Goal: Find specific fact: Find specific fact

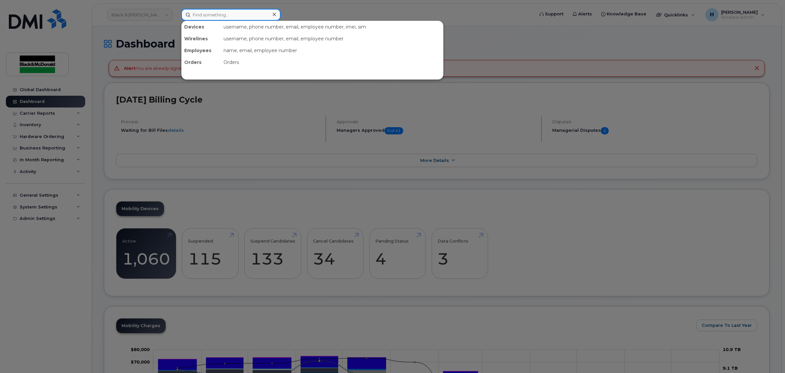
click at [236, 10] on input at bounding box center [230, 15] width 99 height 12
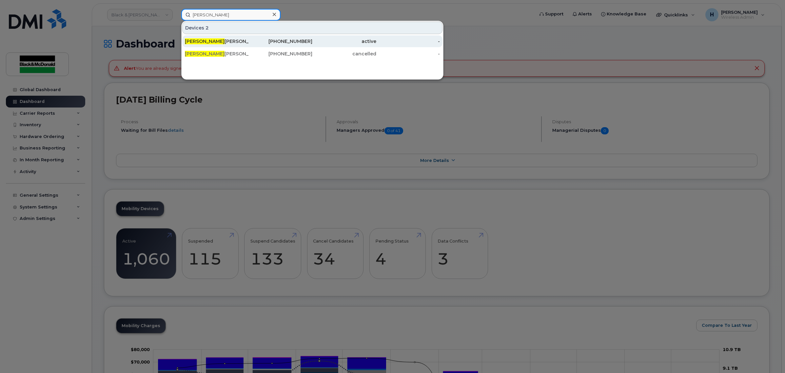
type input "[PERSON_NAME]"
click at [235, 35] on link "[PERSON_NAME] [PHONE_NUMBER] active -" at bounding box center [312, 41] width 260 height 12
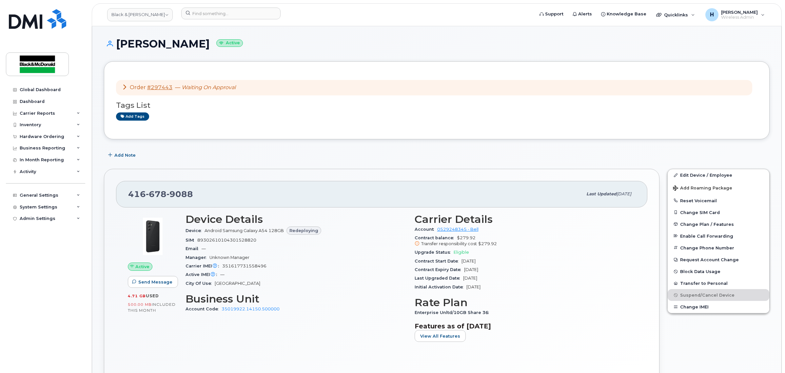
drag, startPoint x: 206, startPoint y: 48, endPoint x: 118, endPoint y: 49, distance: 87.5
click at [118, 49] on h1 "[PERSON_NAME] Active" at bounding box center [437, 43] width 666 height 11
copy h1 "[PERSON_NAME]"
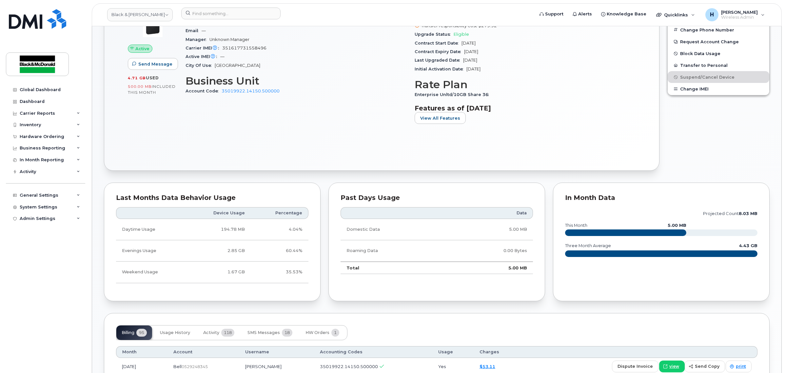
scroll to position [218, 0]
